Goal: Task Accomplishment & Management: Use online tool/utility

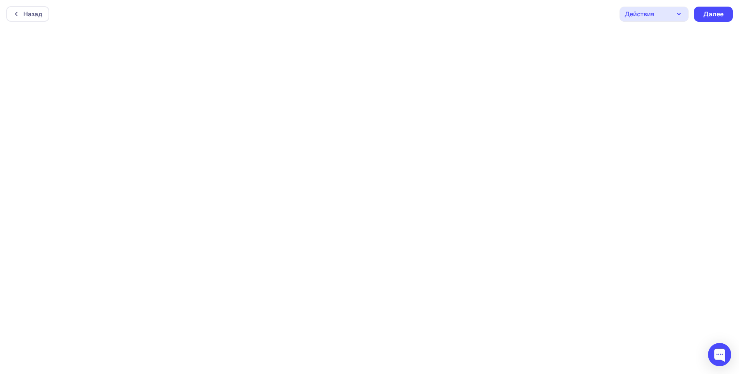
scroll to position [2, 0]
click at [706, 9] on div "Далее" at bounding box center [714, 12] width 20 height 9
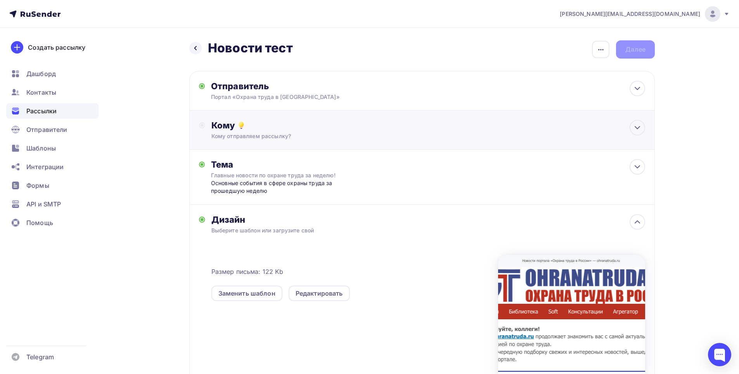
click at [629, 128] on div "Кому" at bounding box center [428, 125] width 434 height 11
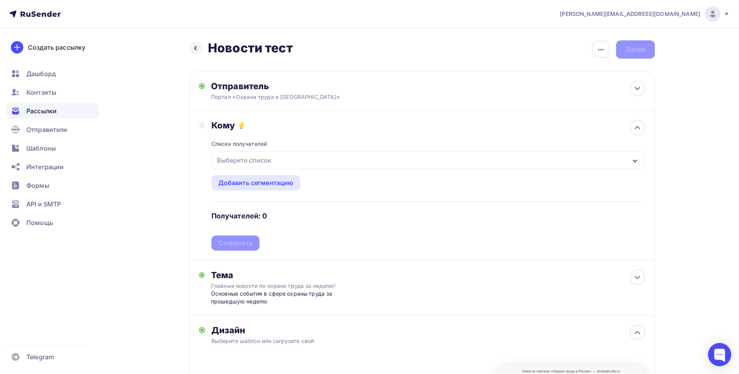
click at [251, 159] on div "Выберите список" at bounding box center [244, 160] width 61 height 14
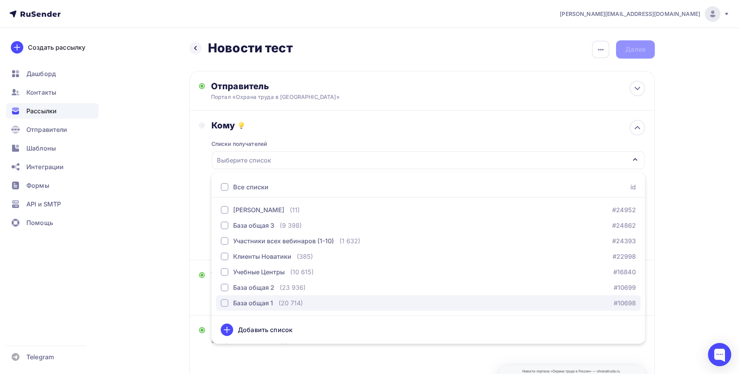
click at [225, 302] on div "button" at bounding box center [225, 303] width 8 height 8
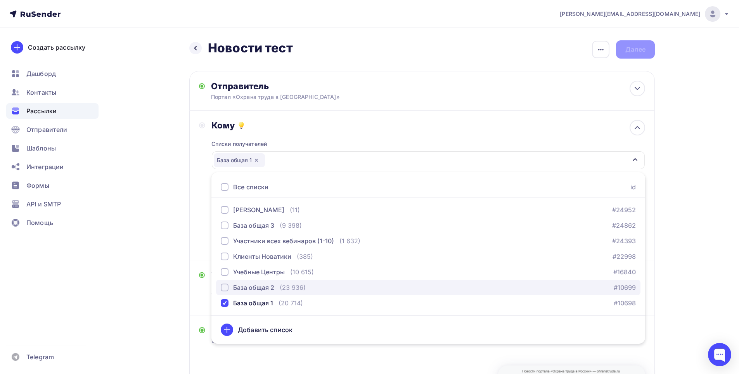
click at [225, 288] on div "button" at bounding box center [225, 288] width 8 height 8
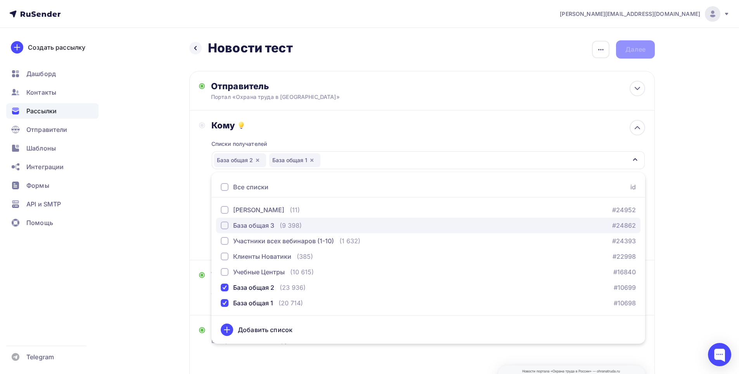
click at [224, 225] on div "button" at bounding box center [225, 226] width 8 height 8
click at [689, 211] on div "[PERSON_NAME][EMAIL_ADDRESS][DOMAIN_NAME] Аккаунт Тарифы Выйти Создать рассылку…" at bounding box center [369, 288] width 739 height 576
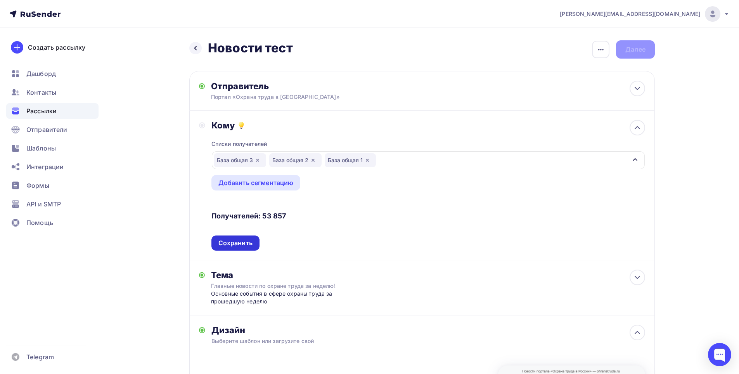
click at [238, 240] on div "Сохранить" at bounding box center [235, 243] width 34 height 9
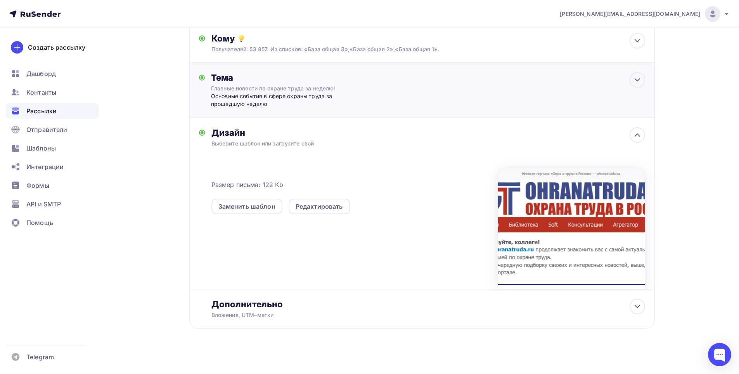
scroll to position [92, 0]
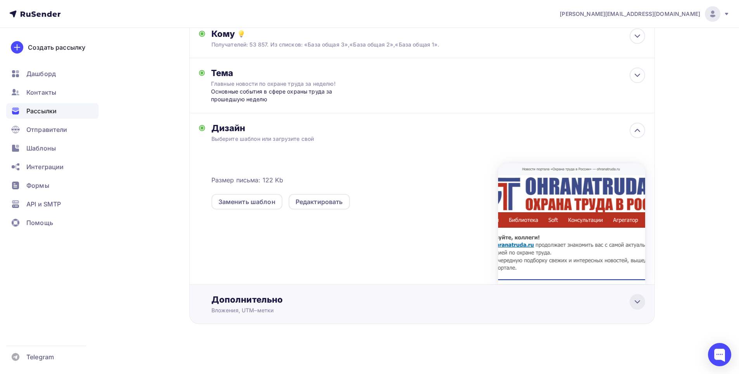
click at [635, 302] on icon at bounding box center [637, 301] width 9 height 9
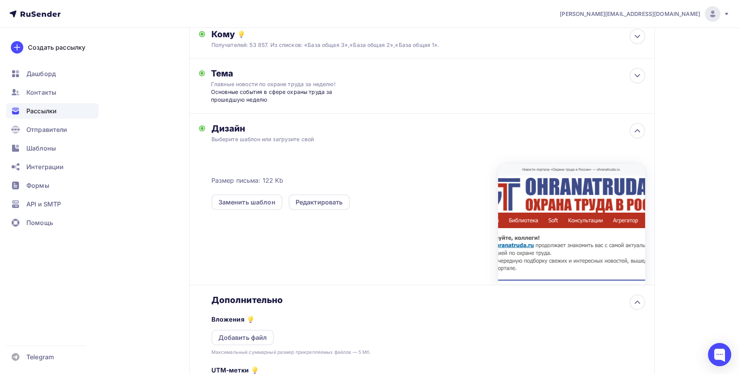
scroll to position [208, 0]
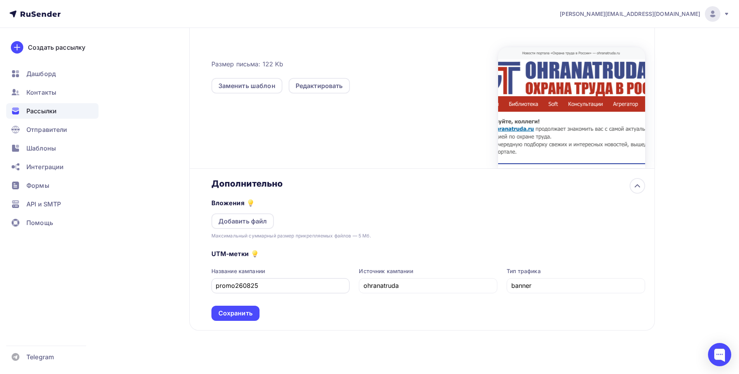
click at [242, 283] on input "promo260825" at bounding box center [281, 285] width 130 height 9
click at [250, 287] on input "promo020825" at bounding box center [281, 285] width 130 height 9
type input "promo020925"
click at [240, 312] on div "Сохранить" at bounding box center [235, 313] width 34 height 9
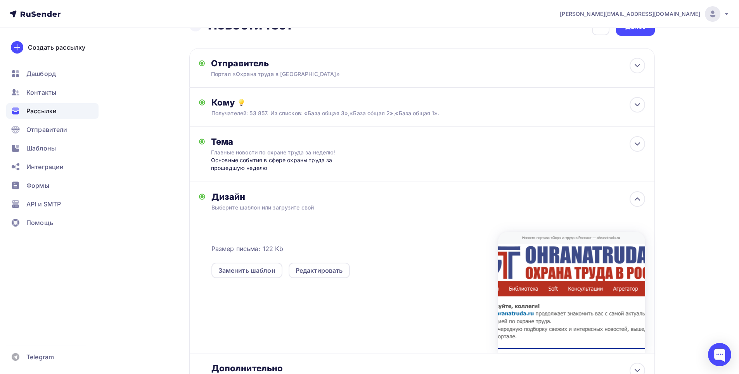
scroll to position [0, 0]
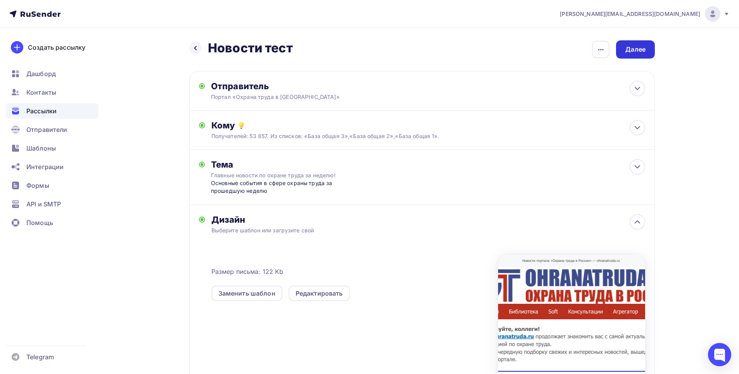
click at [635, 49] on div "Далее" at bounding box center [636, 49] width 20 height 9
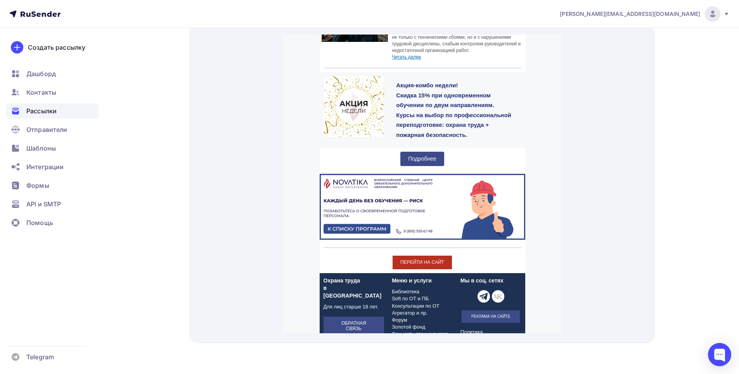
scroll to position [765, 0]
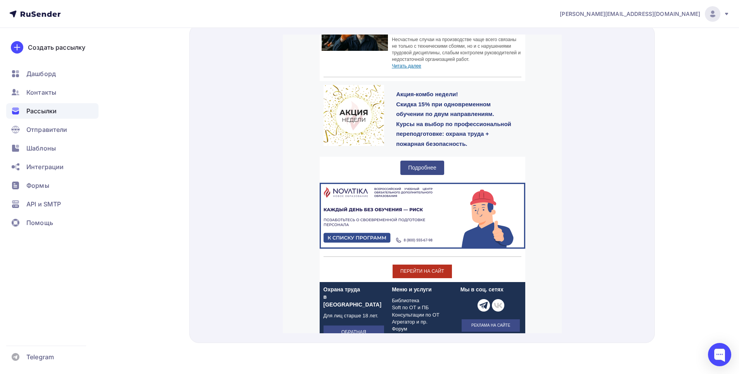
click at [419, 158] on span "Подробнее" at bounding box center [422, 158] width 28 height 6
click at [426, 199] on img at bounding box center [422, 206] width 206 height 66
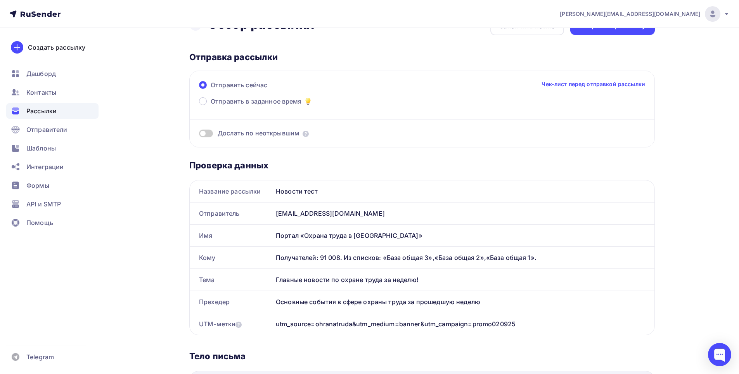
scroll to position [21, 0]
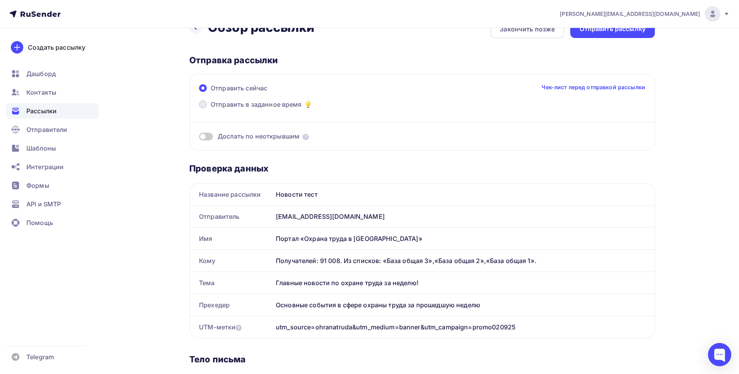
click at [204, 105] on span at bounding box center [203, 105] width 8 height 8
click at [211, 109] on input "Отправить в заданное время" at bounding box center [211, 109] width 0 height 0
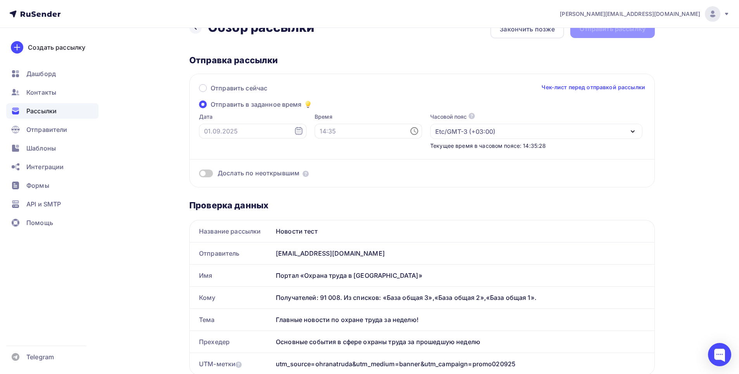
click at [295, 130] on icon at bounding box center [298, 131] width 7 height 8
click at [222, 185] on div "2" at bounding box center [223, 185] width 12 height 7
type input "[DATE]"
click at [410, 132] on icon at bounding box center [414, 131] width 9 height 9
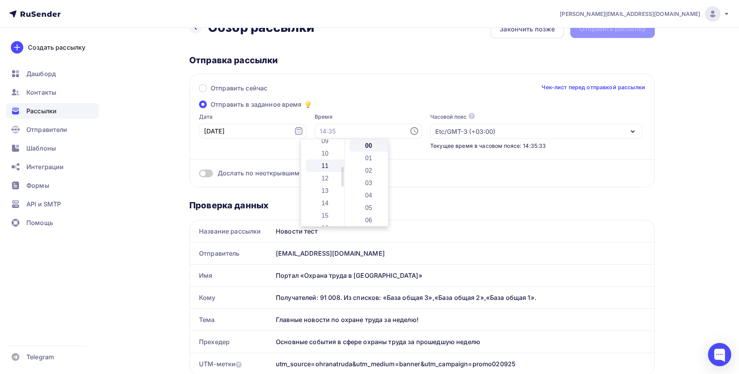
click at [325, 166] on li "11" at bounding box center [326, 165] width 40 height 12
type input "11:00"
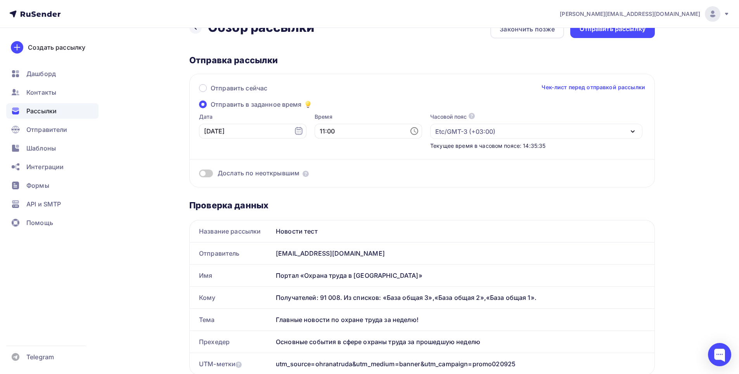
click at [690, 192] on div "[PERSON_NAME][EMAIL_ADDRESS][DOMAIN_NAME] Аккаунт Тарифы Выйти Создать рассылку…" at bounding box center [369, 369] width 739 height 781
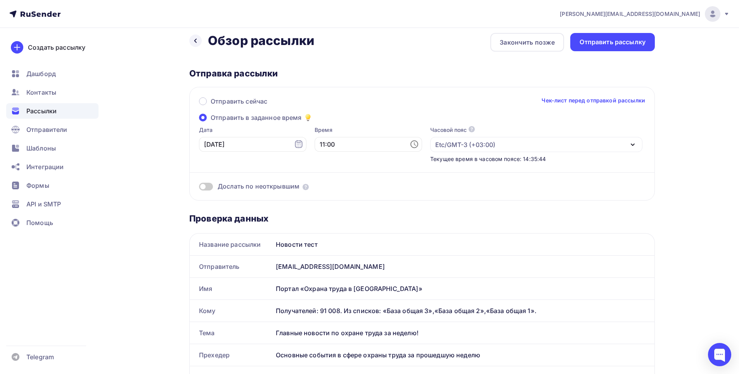
scroll to position [0, 0]
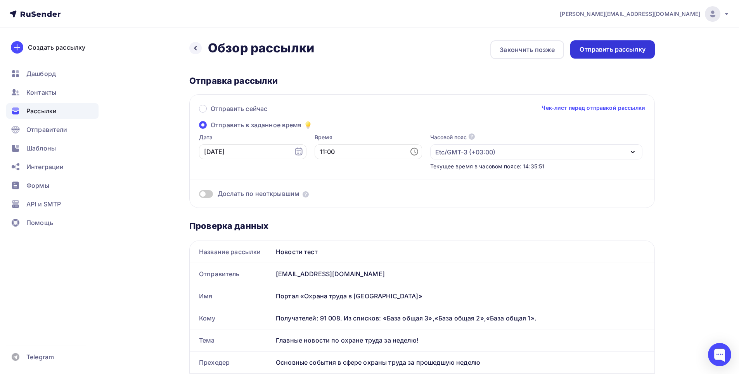
click at [638, 49] on div "Отправить рассылку" at bounding box center [613, 49] width 66 height 9
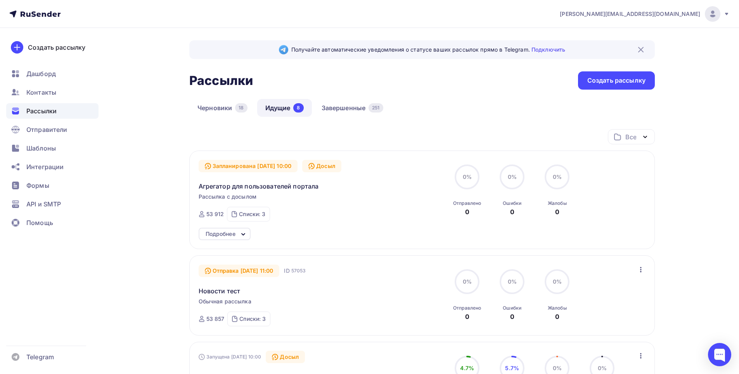
click at [639, 267] on icon "button" at bounding box center [640, 269] width 9 height 9
click at [225, 289] on link "Новости тест" at bounding box center [220, 290] width 42 height 9
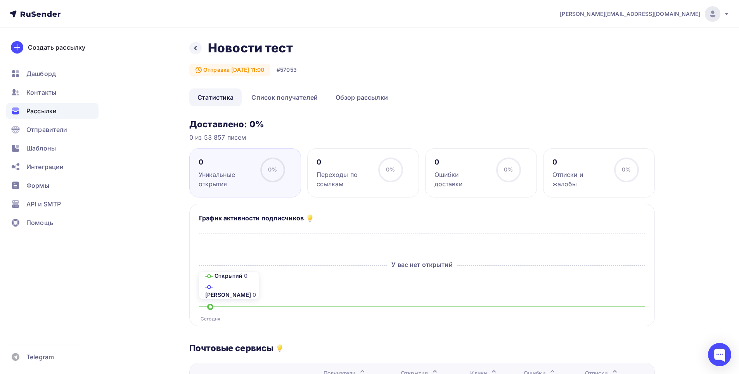
click at [279, 44] on h2 "Новости тест" at bounding box center [250, 48] width 85 height 16
click at [261, 49] on h2 "Новости тест" at bounding box center [250, 48] width 85 height 16
click at [196, 48] on icon at bounding box center [195, 48] width 6 height 6
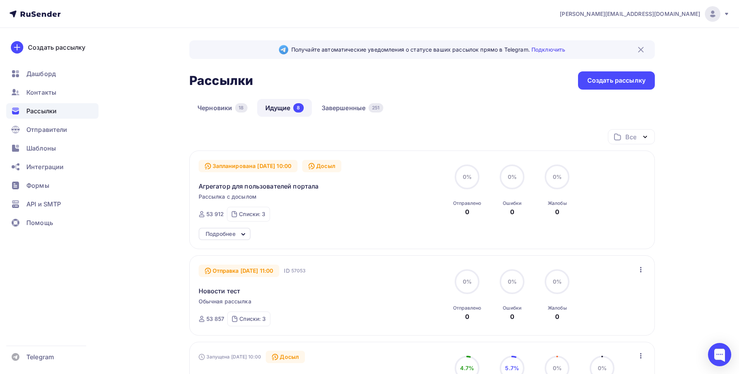
click at [638, 272] on icon "button" at bounding box center [640, 269] width 9 height 9
